Goal: Use online tool/utility: Utilize a website feature to perform a specific function

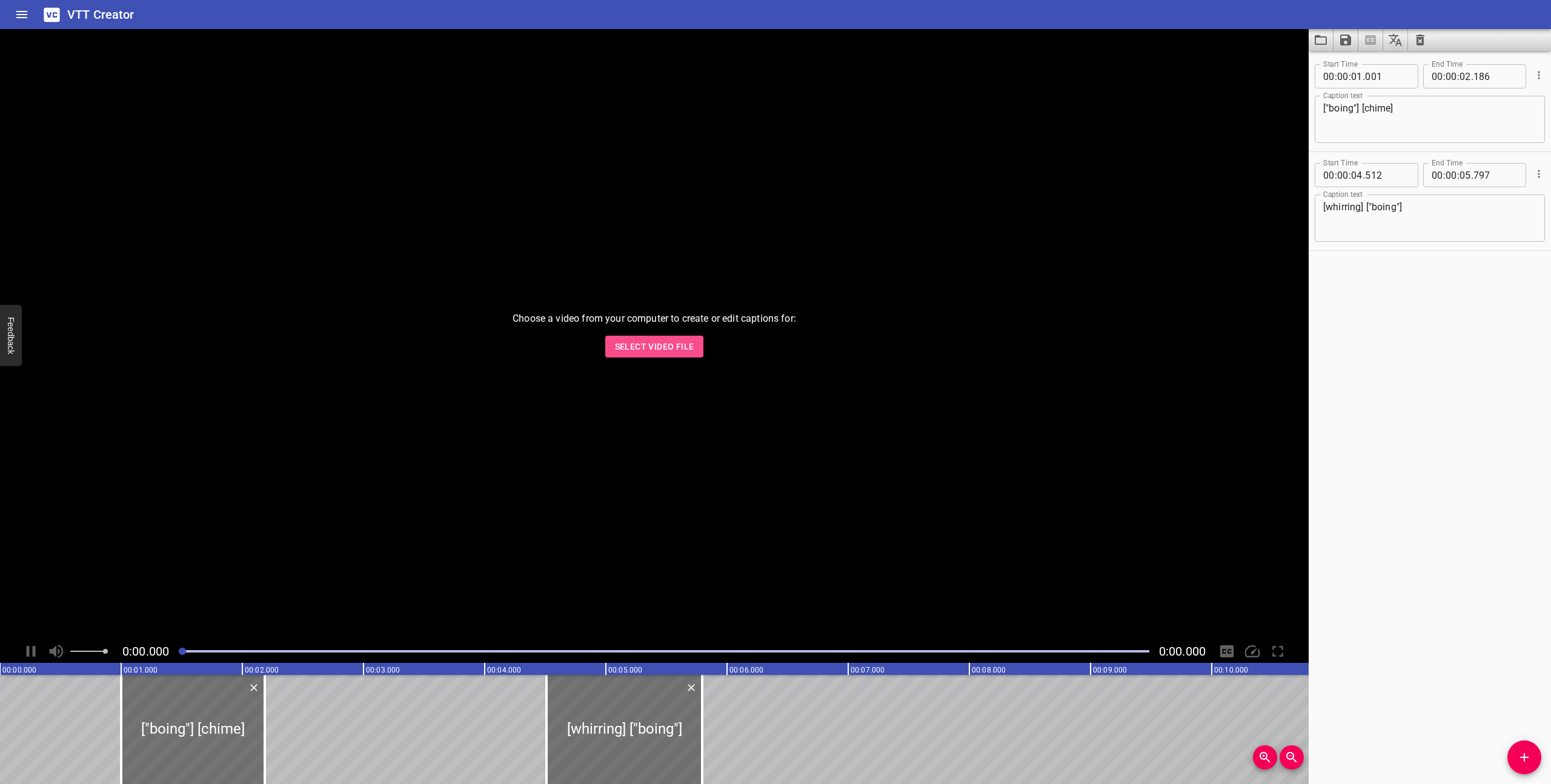
click at [675, 355] on button "Select Video File" at bounding box center [654, 346] width 99 height 22
click at [1425, 40] on icon "Clear captions" at bounding box center [1420, 40] width 15 height 15
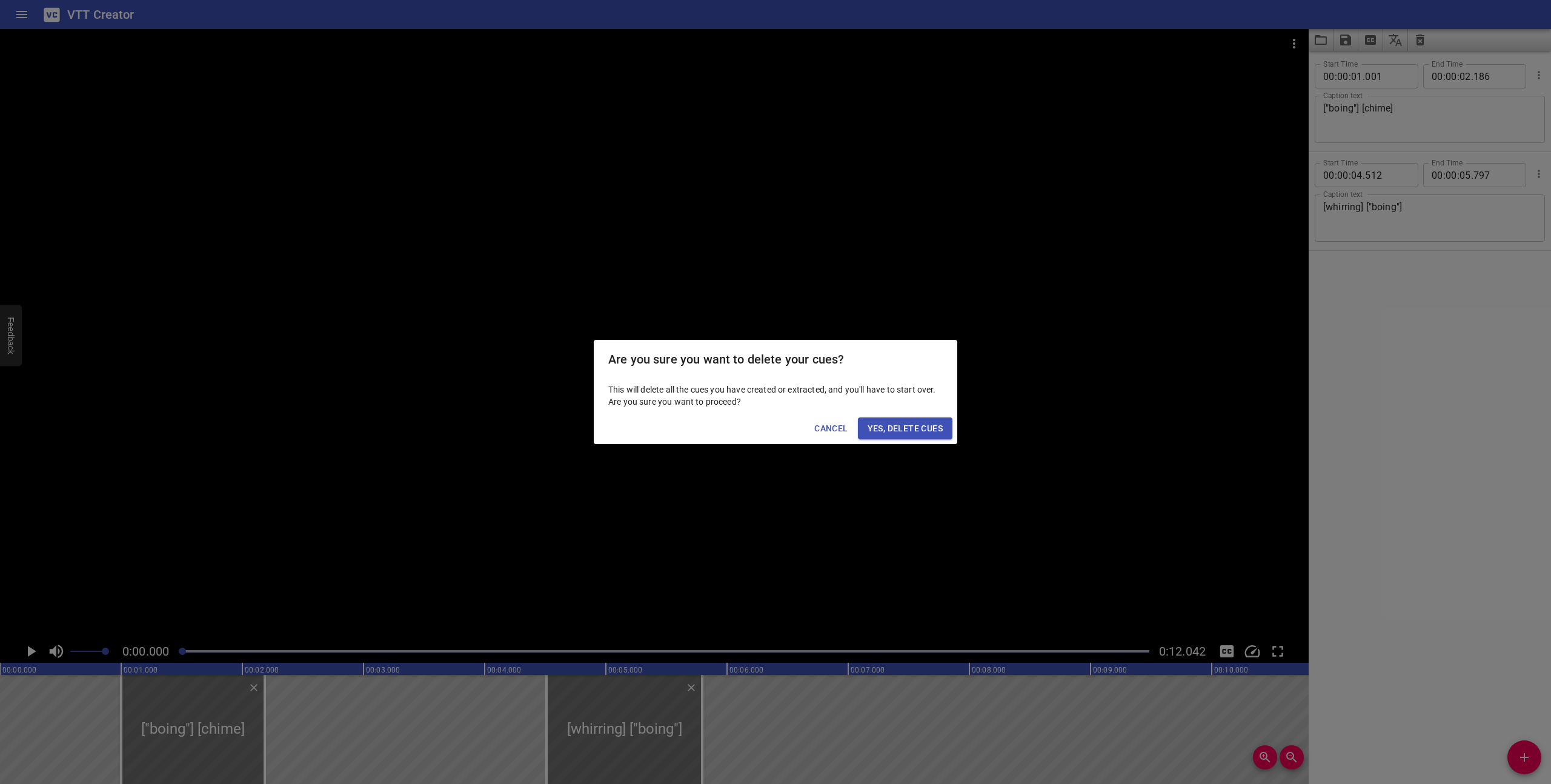
click at [920, 428] on span "Yes, Delete Cues" at bounding box center [905, 429] width 75 height 15
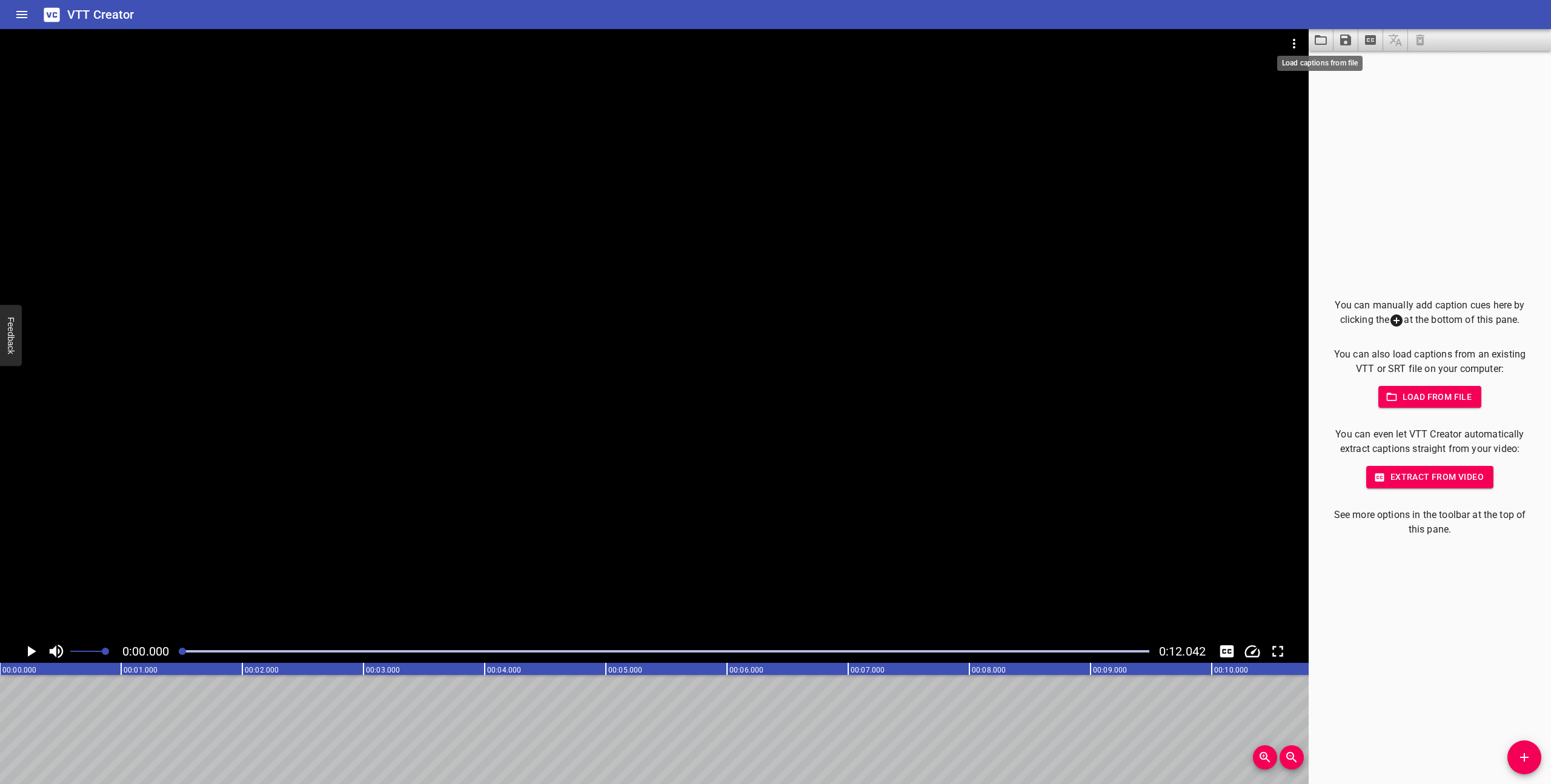
click at [1322, 40] on icon "Load captions from file" at bounding box center [1320, 40] width 15 height 15
click at [31, 650] on icon "Play/Pause" at bounding box center [31, 651] width 8 height 11
click at [31, 650] on icon "Play/Pause" at bounding box center [31, 651] width 18 height 18
click at [1318, 34] on icon "Load captions from file" at bounding box center [1320, 40] width 15 height 15
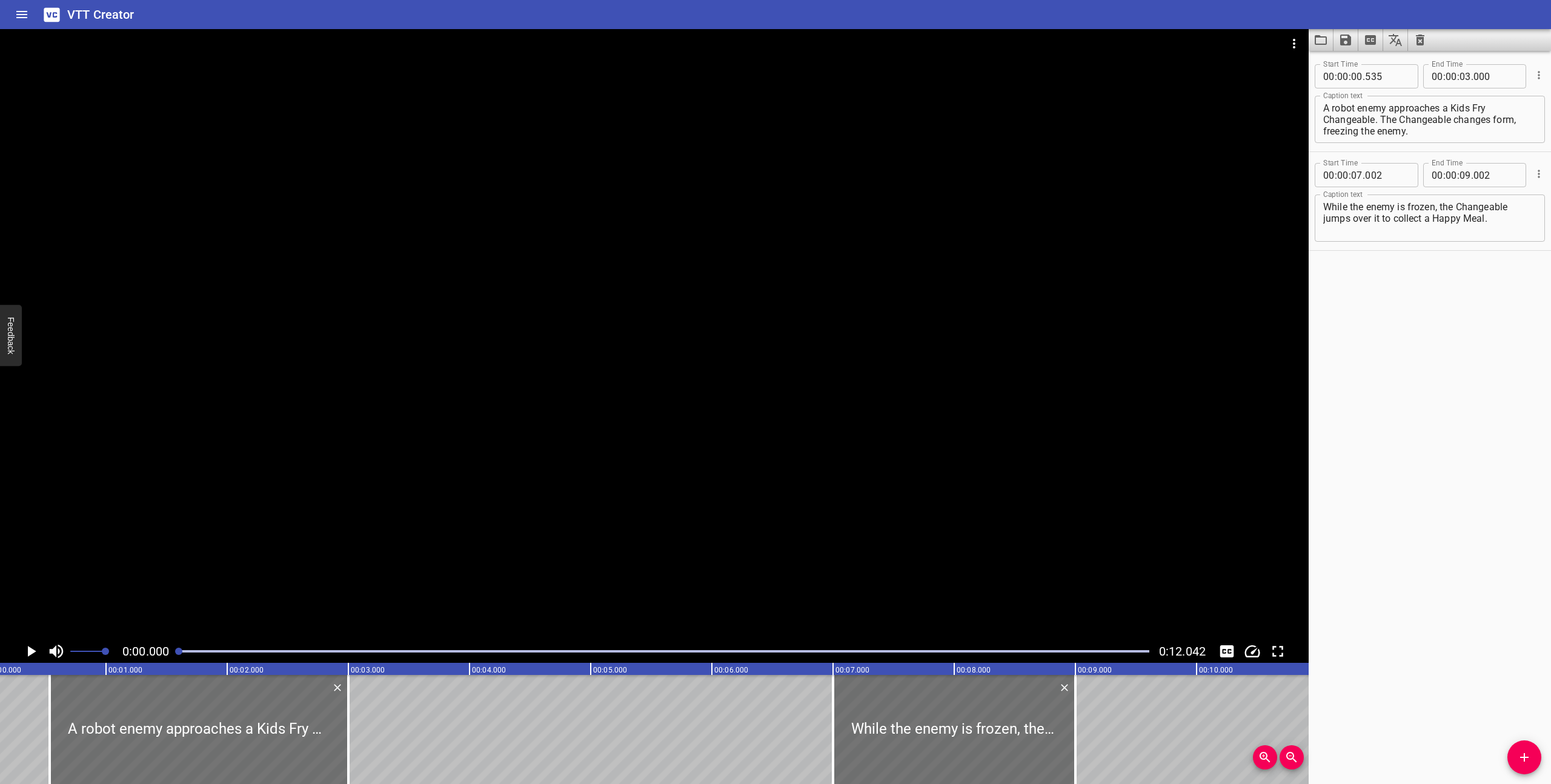
scroll to position [0, 0]
click at [24, 651] on icon "Play/Pause" at bounding box center [31, 651] width 18 height 18
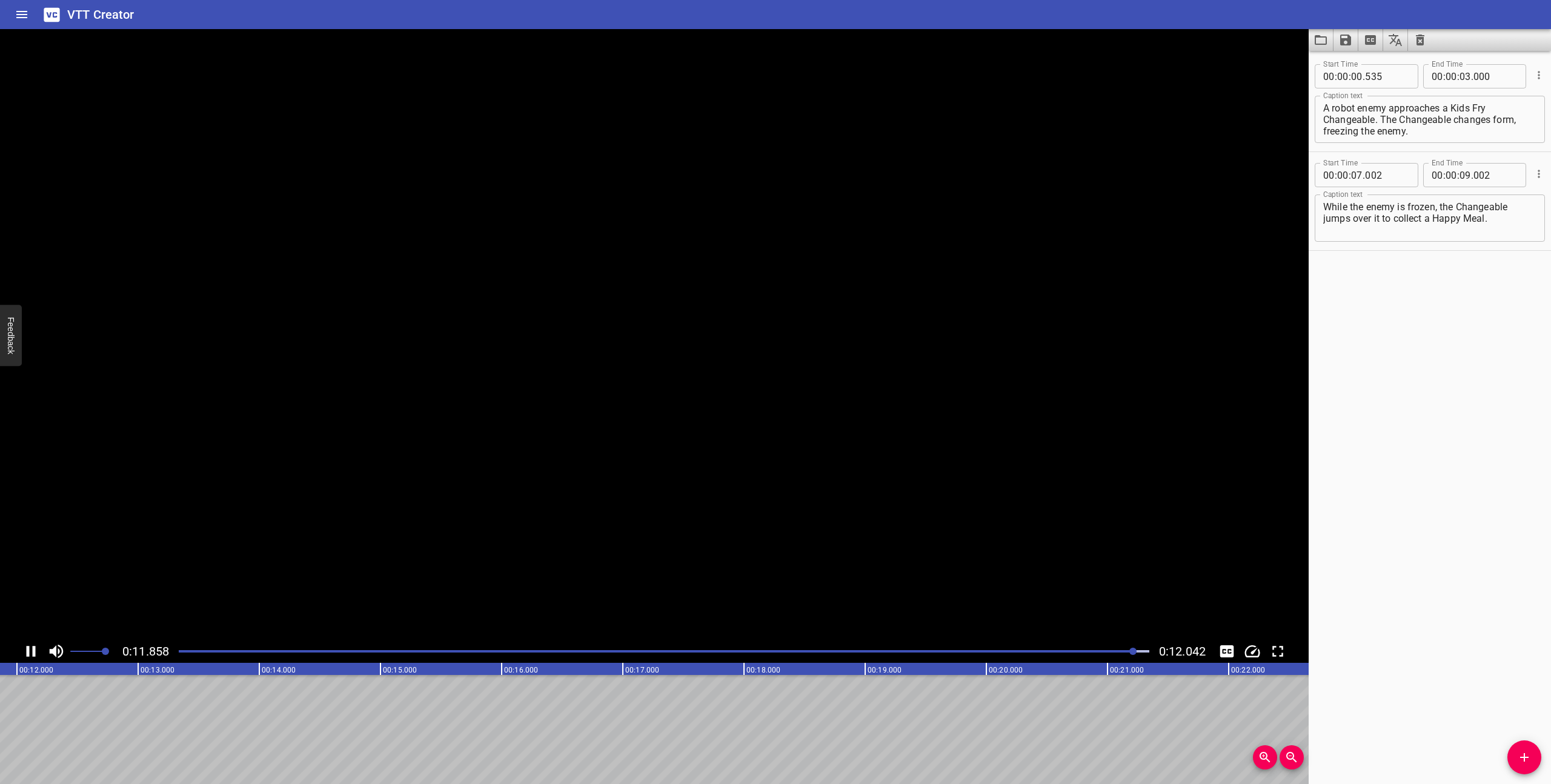
scroll to position [0, 1459]
click at [180, 653] on div at bounding box center [664, 651] width 985 height 17
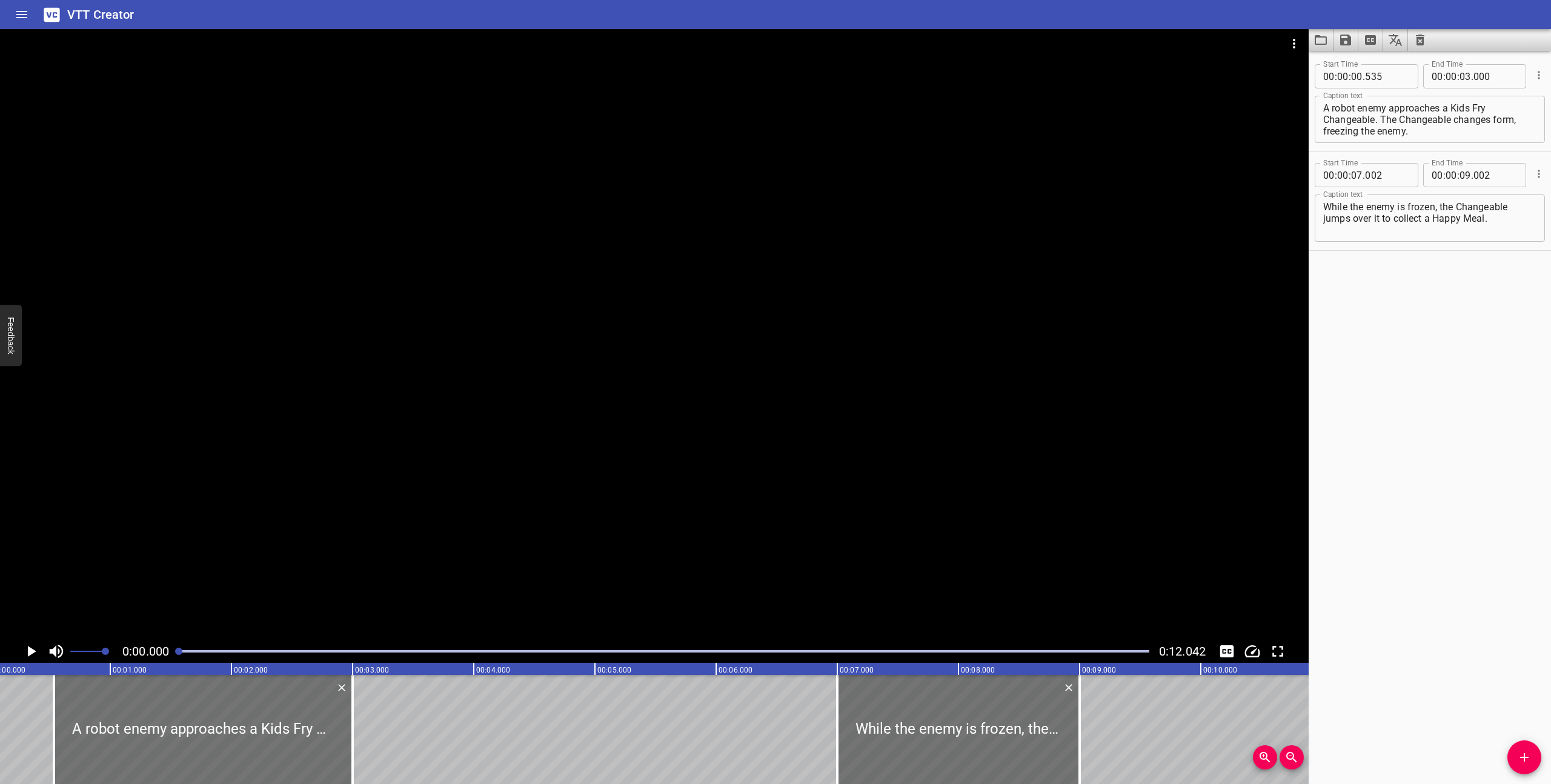
scroll to position [0, 0]
click at [34, 653] on icon "Play/Pause" at bounding box center [31, 651] width 18 height 18
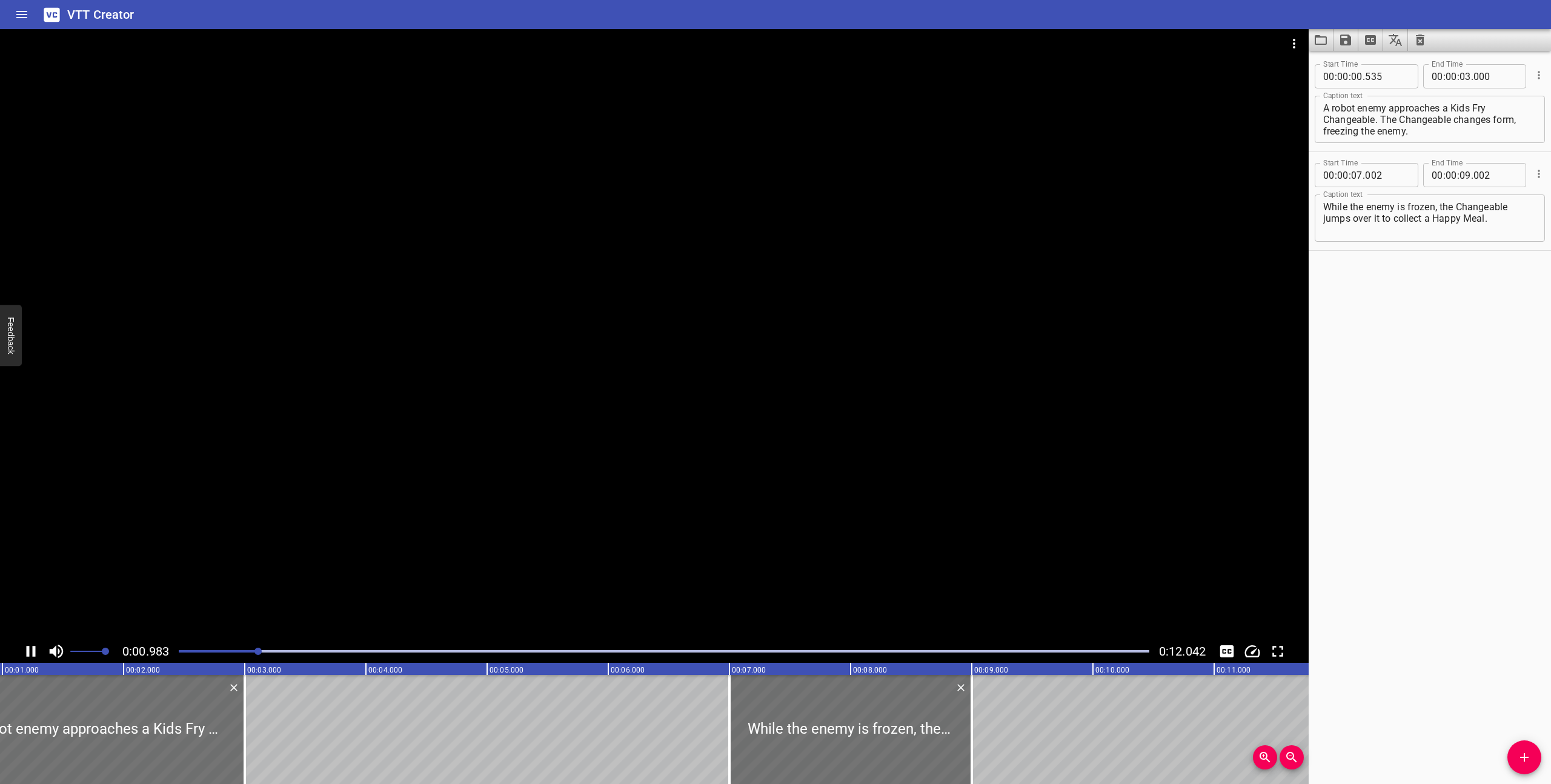
click at [32, 651] on icon "Play/Pause" at bounding box center [31, 651] width 9 height 11
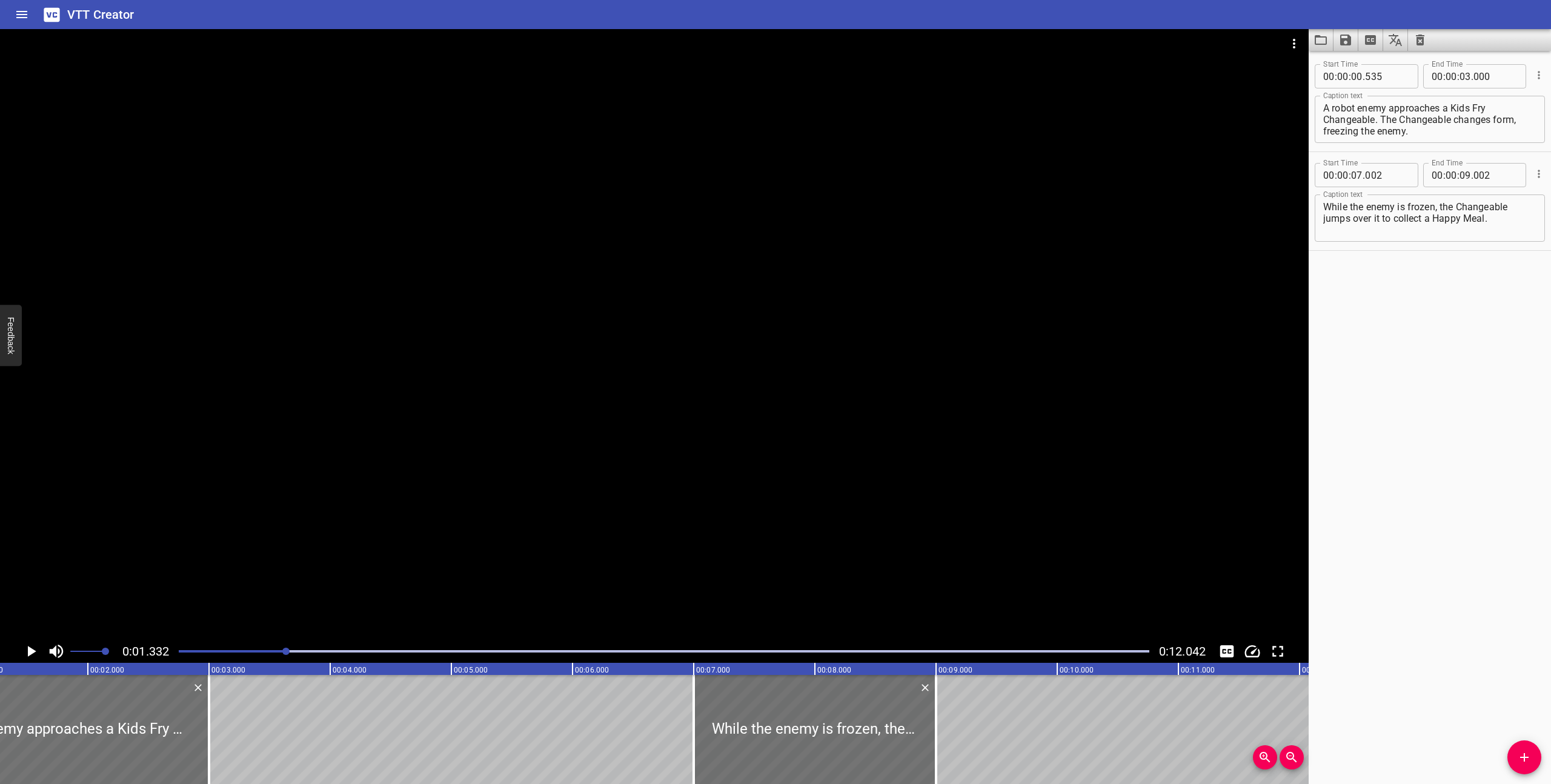
scroll to position [0, 161]
